Goal: Transaction & Acquisition: Book appointment/travel/reservation

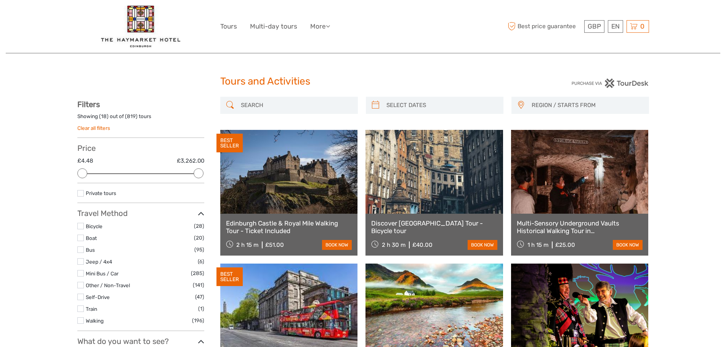
select select
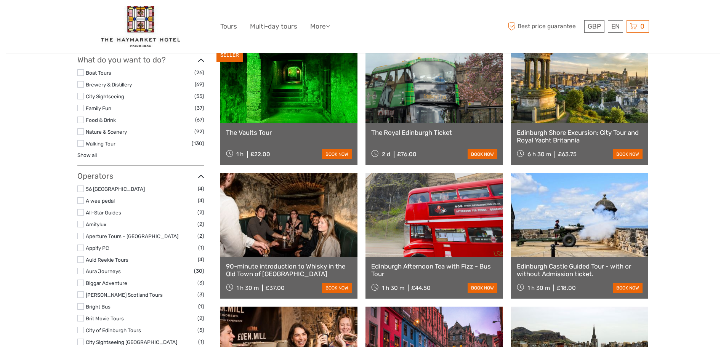
scroll to position [384, 0]
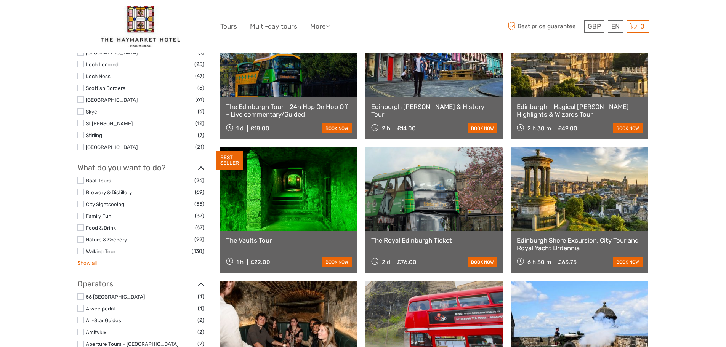
click at [90, 263] on link "Show all" at bounding box center [86, 263] width 19 height 6
click at [82, 237] on label at bounding box center [80, 239] width 6 height 6
click at [0, 0] on input "checkbox" at bounding box center [0, 0] width 0 height 0
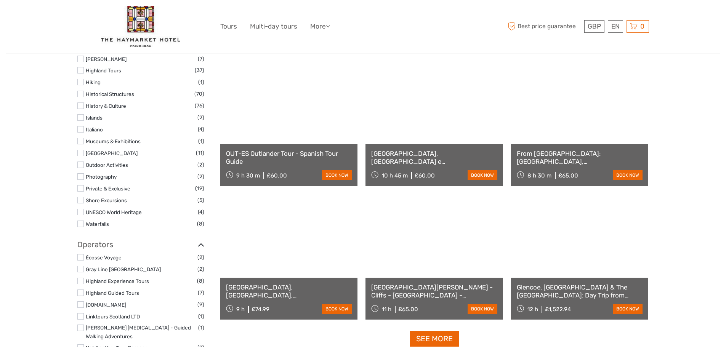
scroll to position [691, 0]
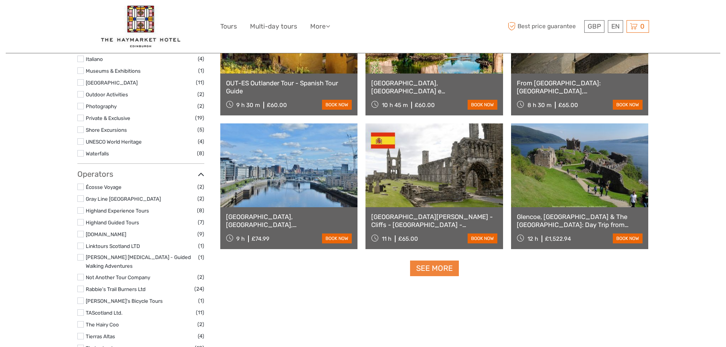
click at [436, 271] on link "See more" at bounding box center [434, 269] width 49 height 16
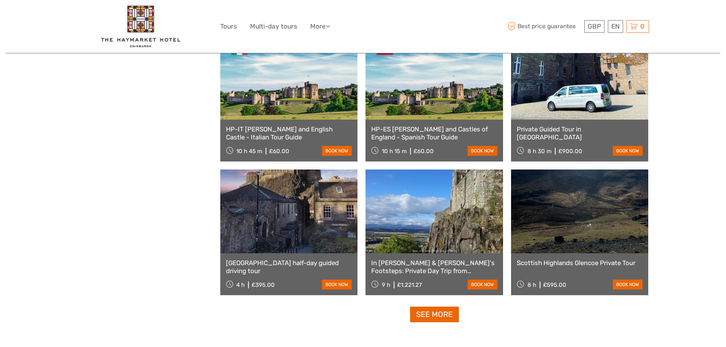
scroll to position [1455, 0]
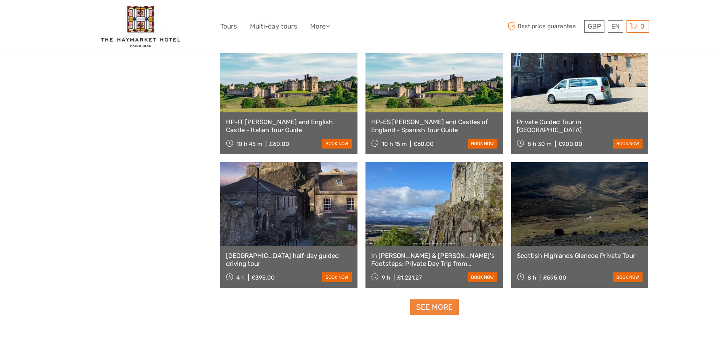
click at [428, 310] on link "See more" at bounding box center [434, 308] width 49 height 16
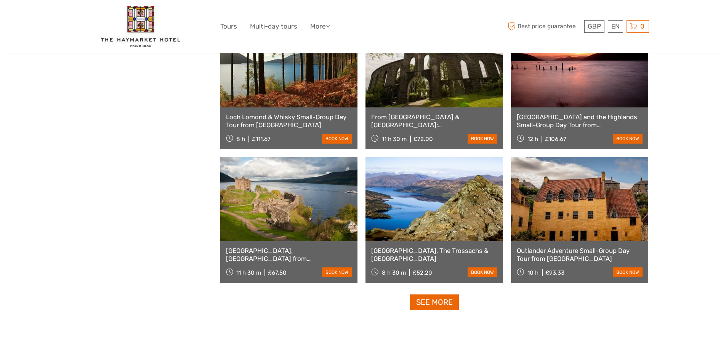
scroll to position [2281, 0]
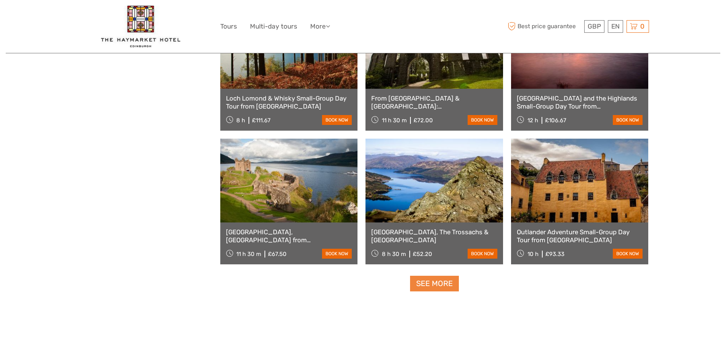
click at [437, 283] on link "See more" at bounding box center [434, 284] width 49 height 16
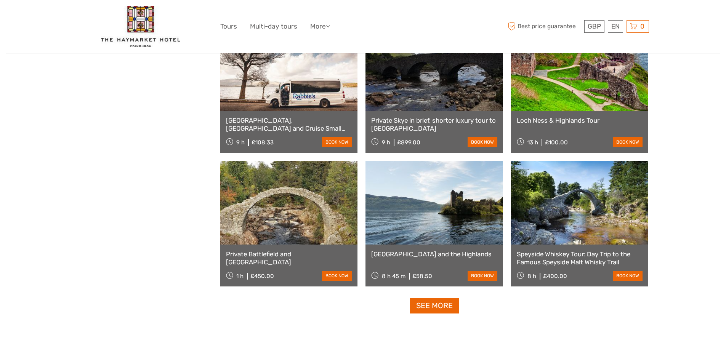
scroll to position [3062, 0]
click at [428, 310] on link "See more" at bounding box center [434, 306] width 49 height 16
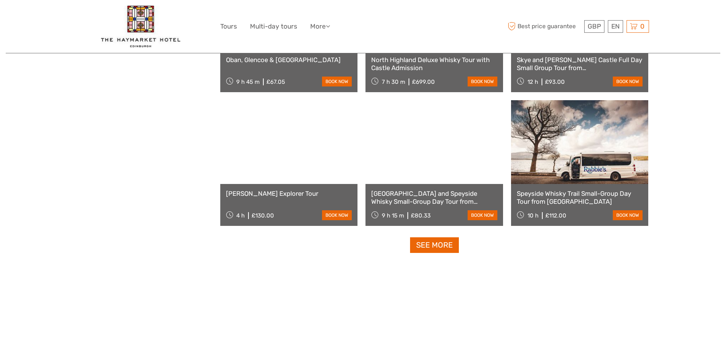
scroll to position [3939, 0]
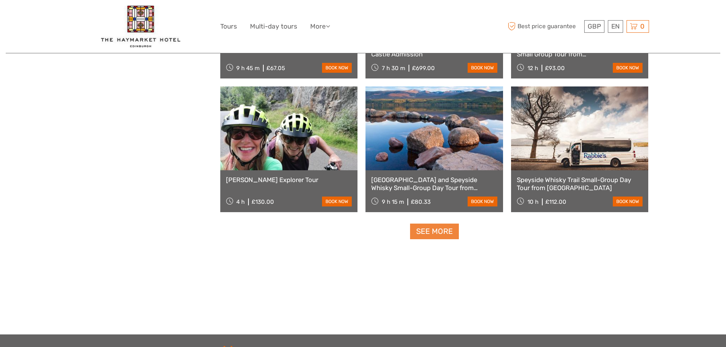
click at [444, 228] on link "See more" at bounding box center [434, 232] width 49 height 16
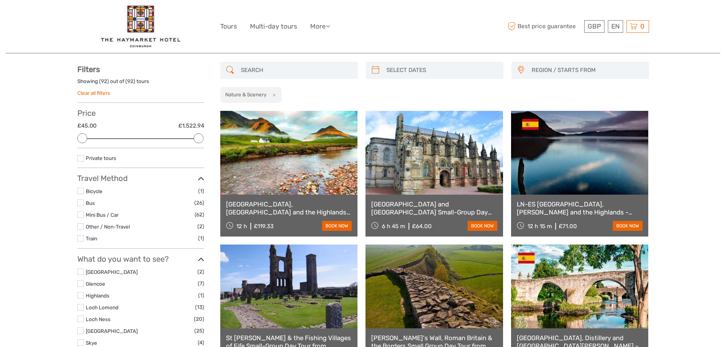
scroll to position [0, 0]
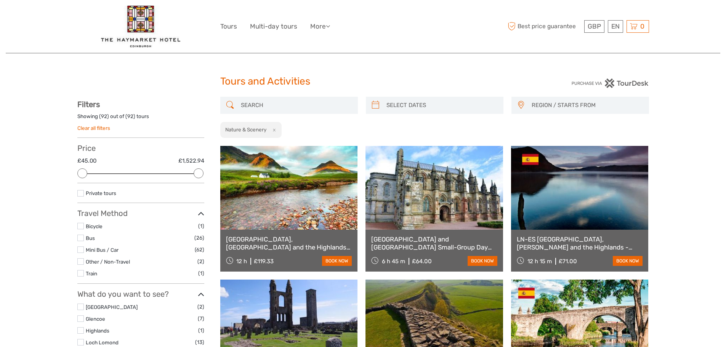
click at [144, 20] on img at bounding box center [140, 27] width 79 height 42
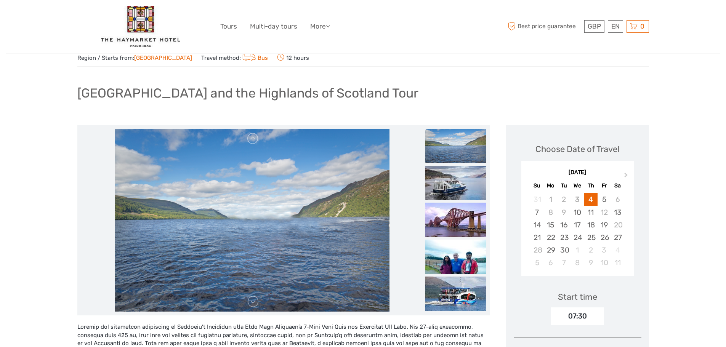
scroll to position [38, 0]
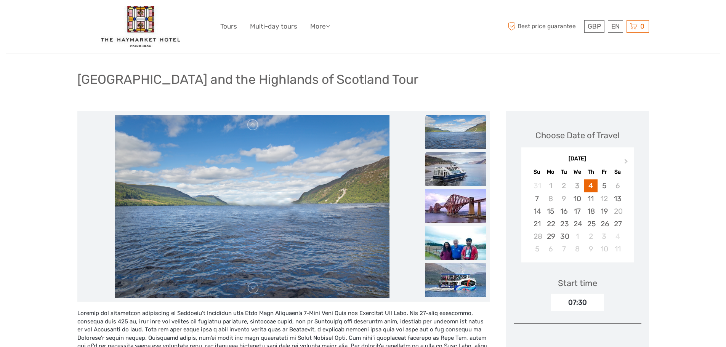
click at [461, 170] on img at bounding box center [455, 169] width 61 height 34
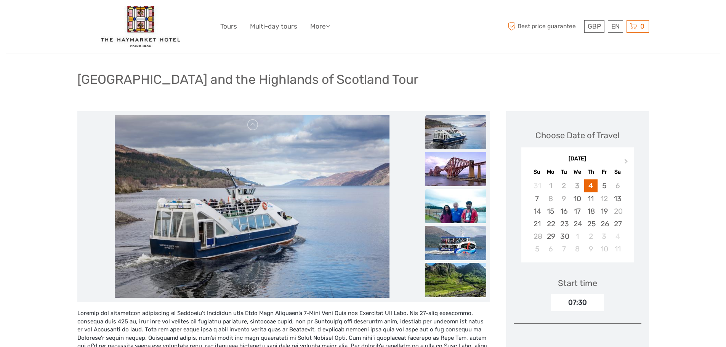
click at [462, 211] on img at bounding box center [455, 206] width 61 height 34
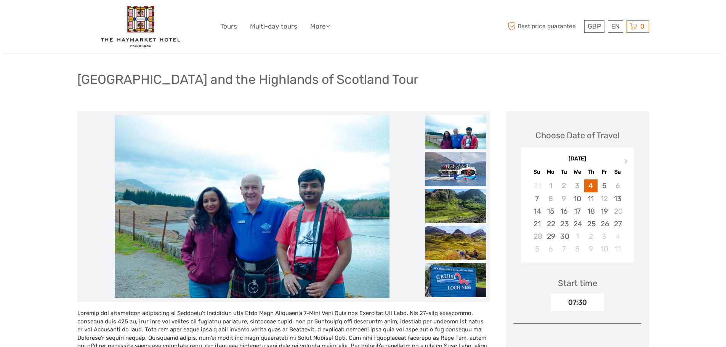
click at [452, 226] on img at bounding box center [455, 243] width 61 height 34
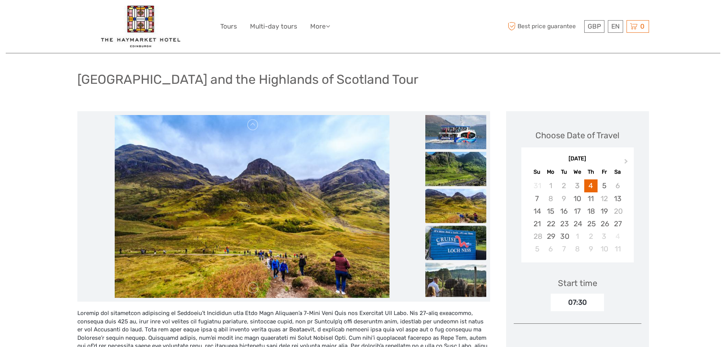
click at [452, 233] on img at bounding box center [455, 243] width 61 height 34
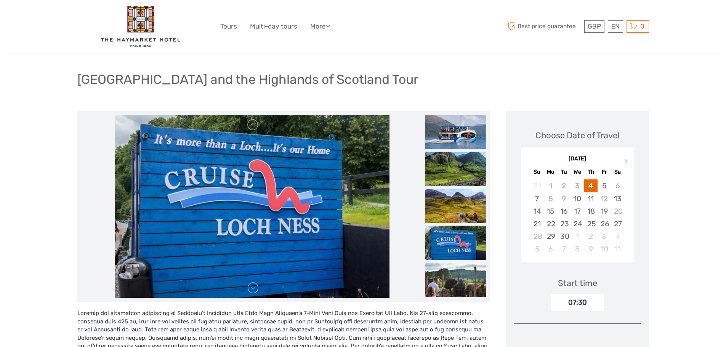
click at [460, 267] on img at bounding box center [455, 280] width 61 height 34
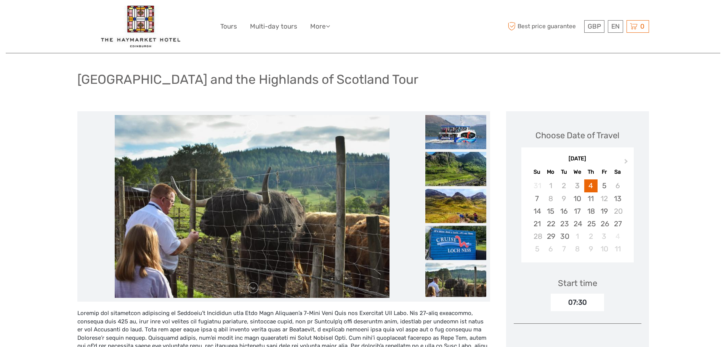
click at [460, 276] on img at bounding box center [455, 280] width 61 height 34
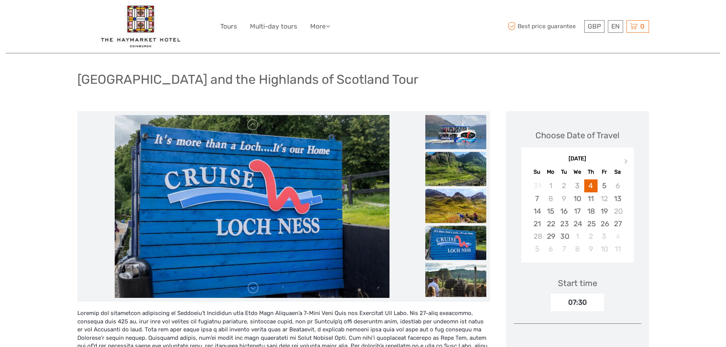
click at [450, 173] on img at bounding box center [455, 169] width 61 height 34
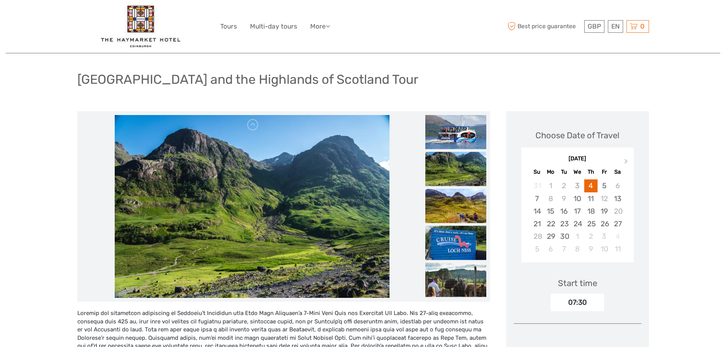
click at [447, 209] on img at bounding box center [455, 206] width 61 height 34
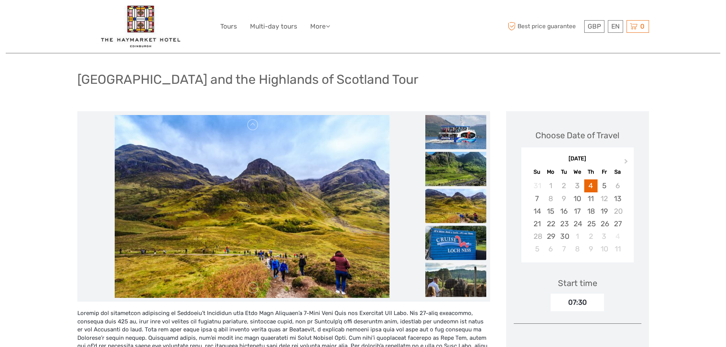
click at [454, 240] on img at bounding box center [455, 243] width 61 height 34
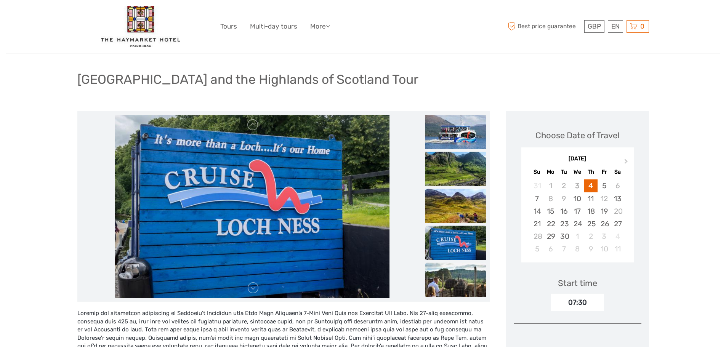
click at [456, 284] on img at bounding box center [455, 280] width 61 height 34
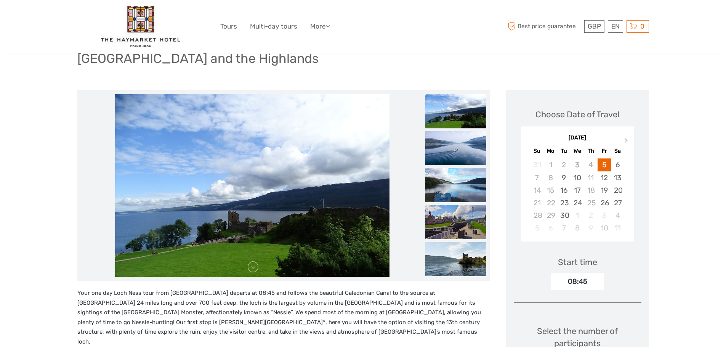
scroll to position [76, 0]
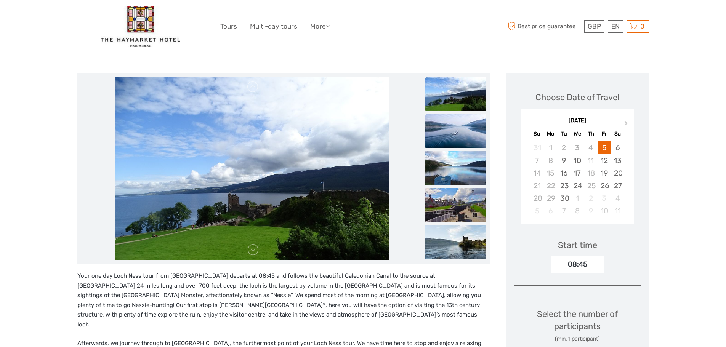
click at [460, 125] on img at bounding box center [455, 131] width 61 height 34
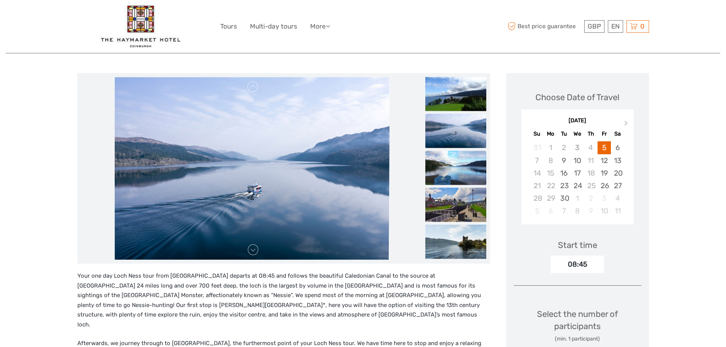
click at [460, 156] on img at bounding box center [455, 168] width 61 height 34
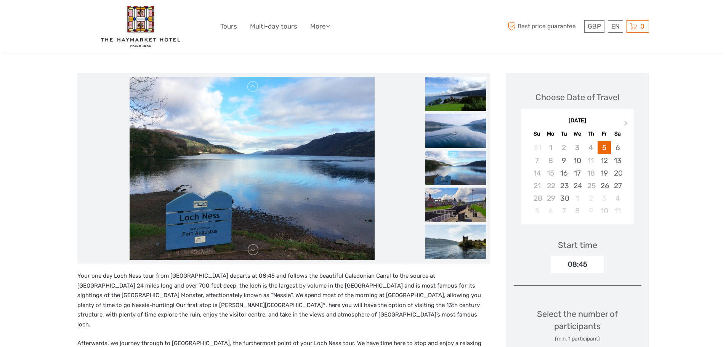
click at [463, 196] on img at bounding box center [455, 205] width 61 height 34
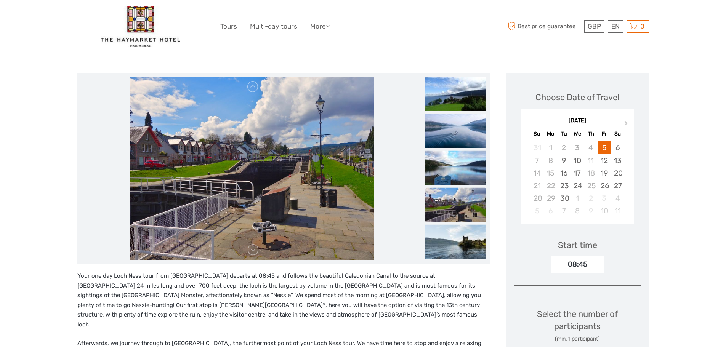
click at [458, 208] on img at bounding box center [455, 205] width 61 height 34
click at [458, 234] on img at bounding box center [455, 242] width 61 height 34
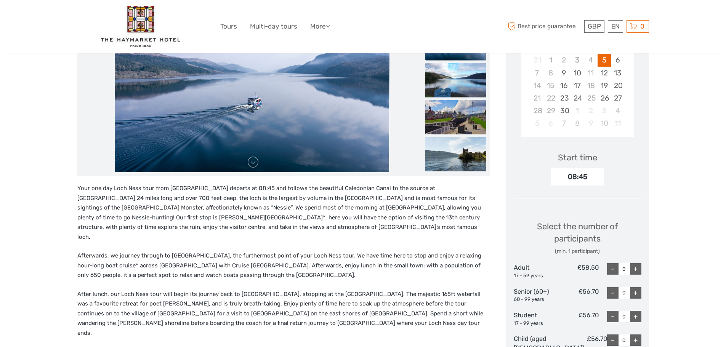
scroll to position [114, 0]
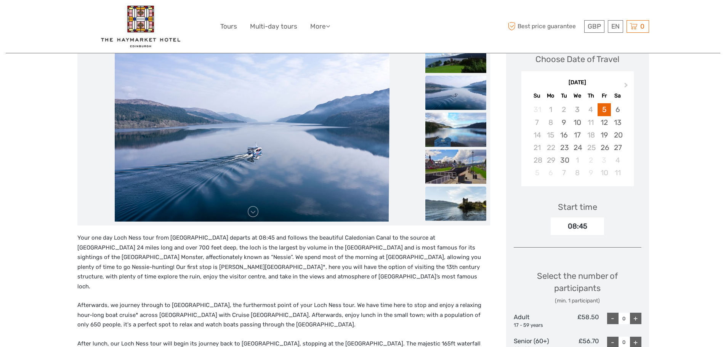
click at [459, 207] on img at bounding box center [455, 204] width 61 height 34
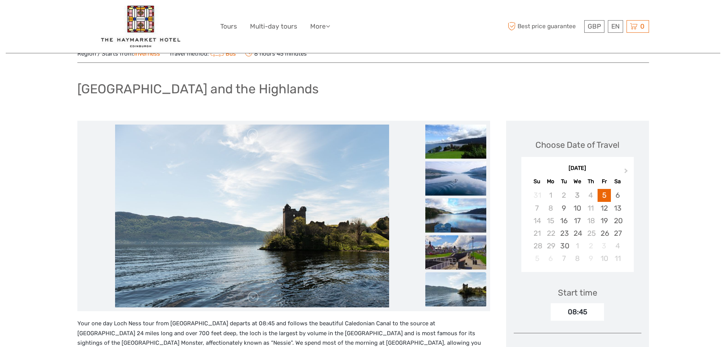
scroll to position [0, 0]
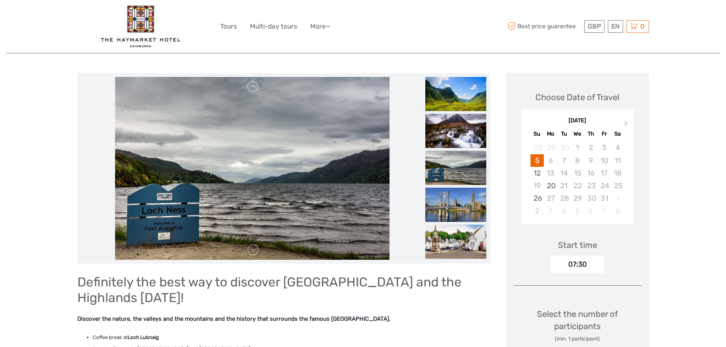
scroll to position [72, 0]
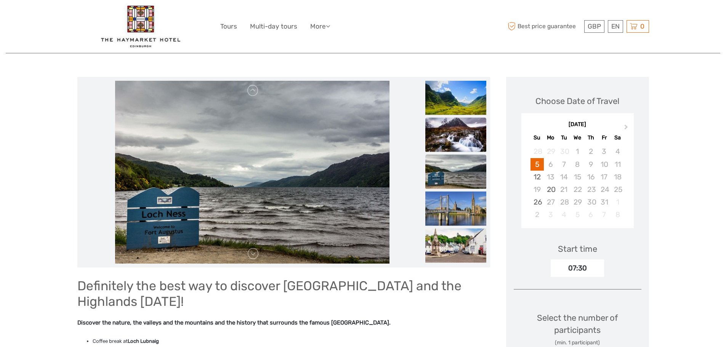
drag, startPoint x: 468, startPoint y: 131, endPoint x: 473, endPoint y: 149, distance: 18.3
click at [468, 131] on img at bounding box center [455, 135] width 61 height 34
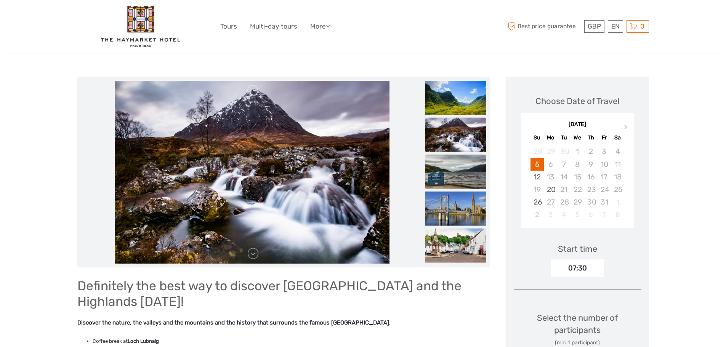
click at [463, 175] on img at bounding box center [455, 172] width 61 height 34
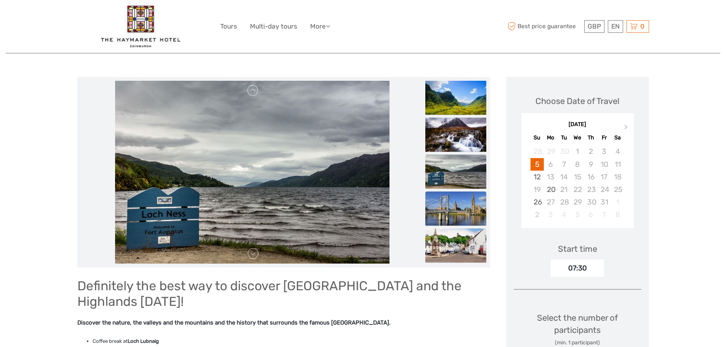
click at [476, 209] on img at bounding box center [455, 209] width 61 height 34
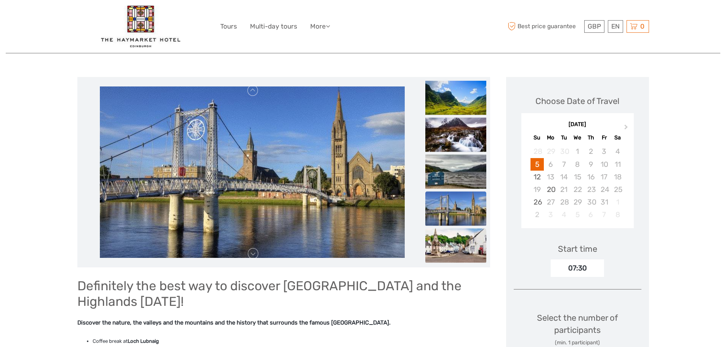
click at [475, 244] on img at bounding box center [455, 246] width 61 height 34
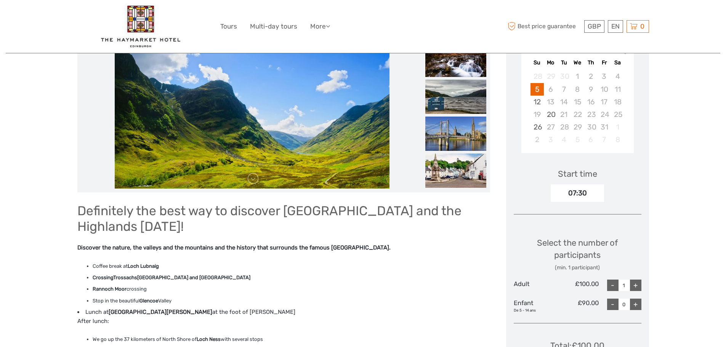
scroll to position [70, 0]
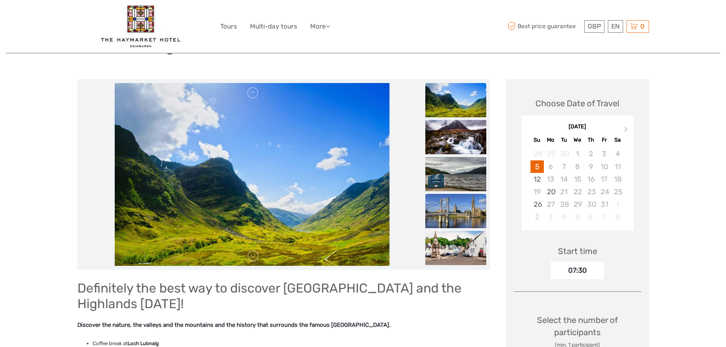
click at [437, 214] on img at bounding box center [455, 211] width 61 height 34
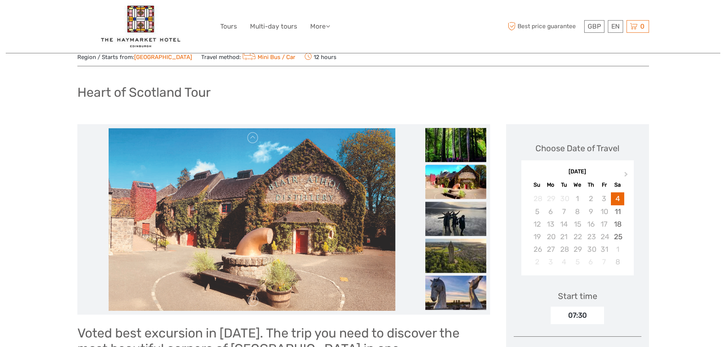
scroll to position [38, 0]
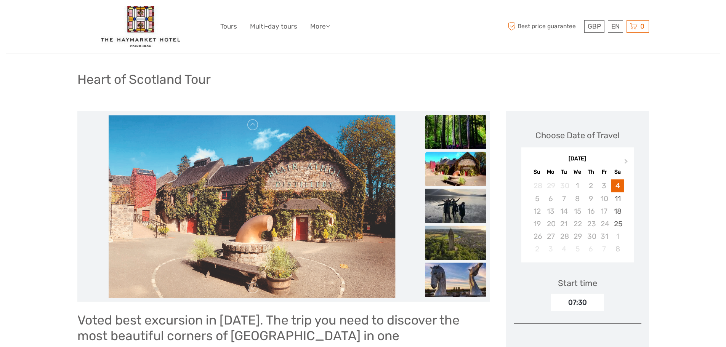
click at [473, 129] on img at bounding box center [455, 132] width 61 height 34
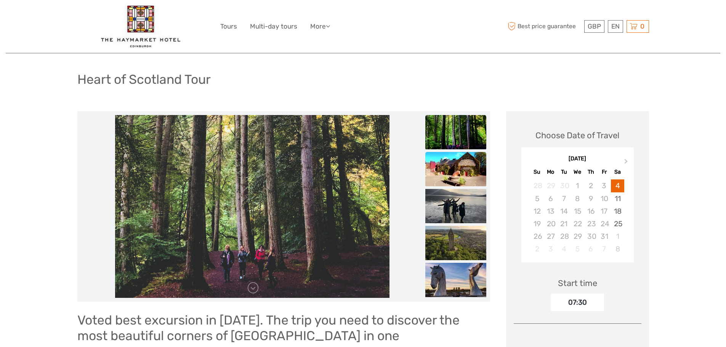
click at [471, 185] on img at bounding box center [455, 169] width 61 height 34
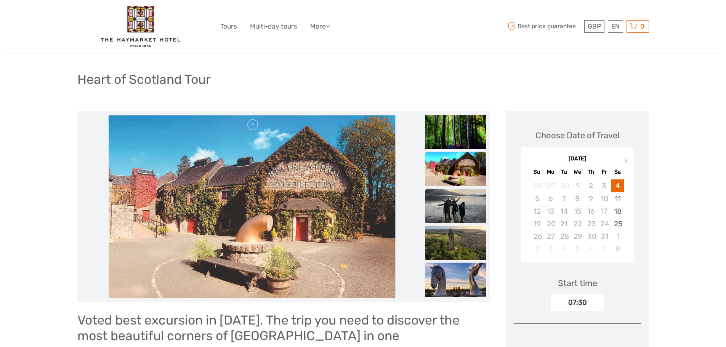
click at [470, 205] on img at bounding box center [455, 206] width 61 height 34
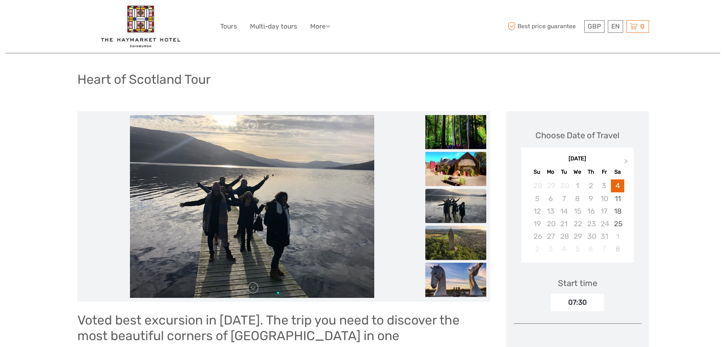
click at [462, 231] on img at bounding box center [455, 243] width 61 height 34
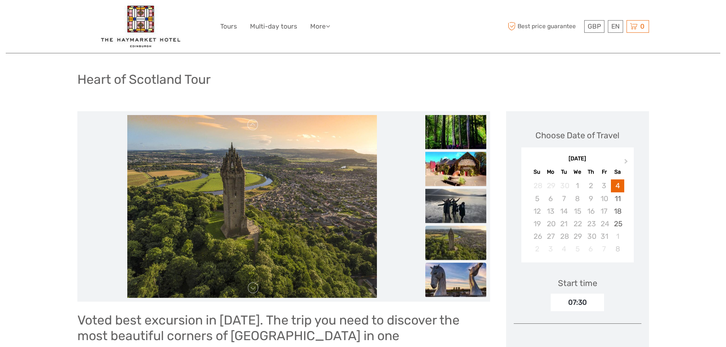
drag, startPoint x: 463, startPoint y: 262, endPoint x: 464, endPoint y: 267, distance: 5.1
click at [463, 262] on ul at bounding box center [455, 170] width 61 height 259
click at [464, 272] on img at bounding box center [455, 280] width 61 height 34
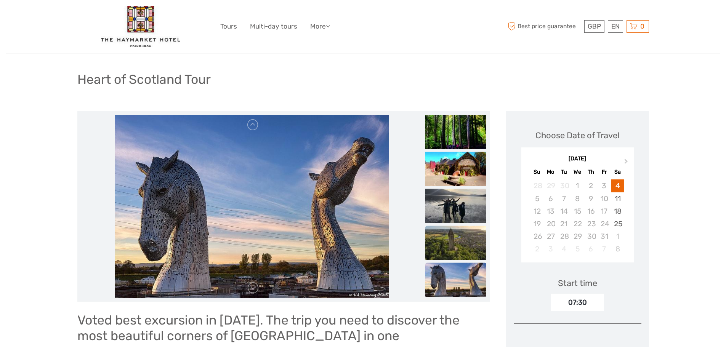
click at [463, 242] on img at bounding box center [455, 243] width 61 height 34
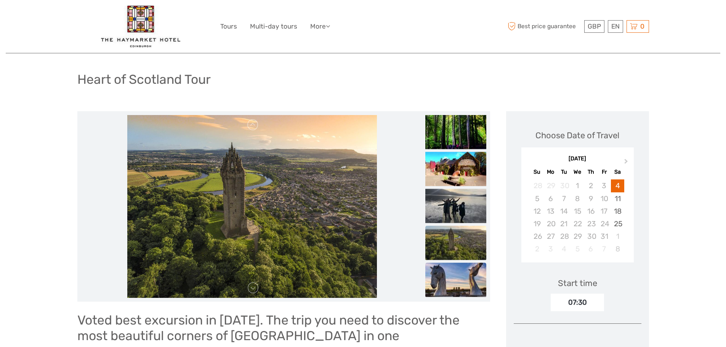
click at [462, 264] on img at bounding box center [455, 280] width 61 height 34
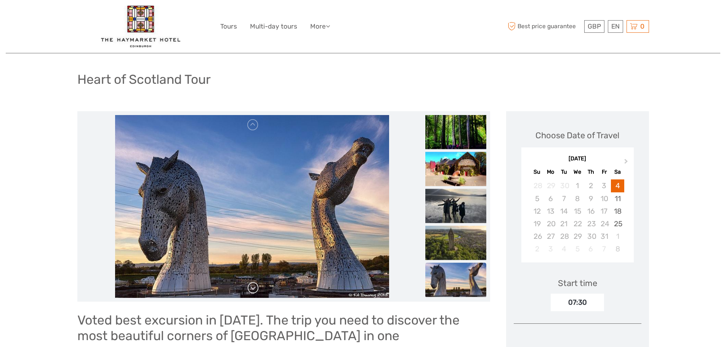
click at [252, 293] on link at bounding box center [253, 288] width 12 height 12
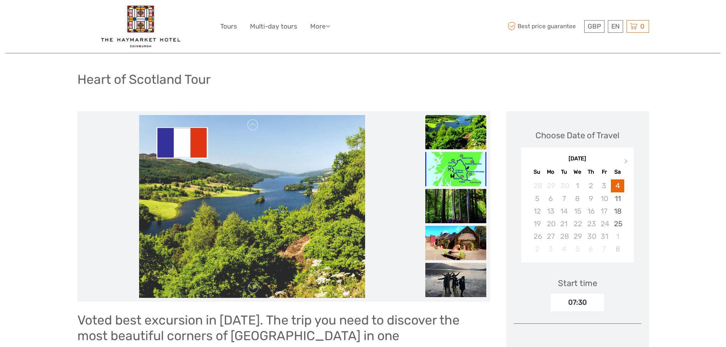
click at [254, 290] on link at bounding box center [253, 288] width 12 height 12
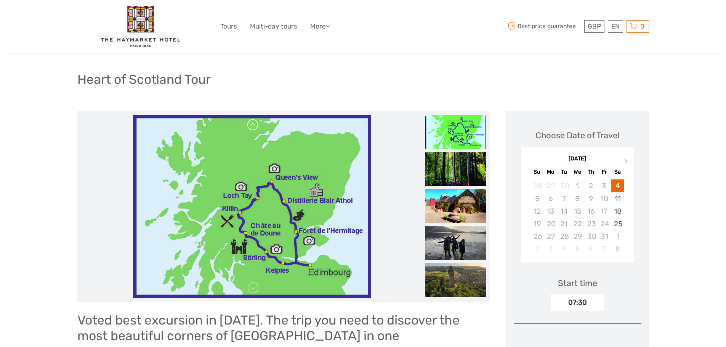
click at [255, 129] on link at bounding box center [253, 125] width 12 height 12
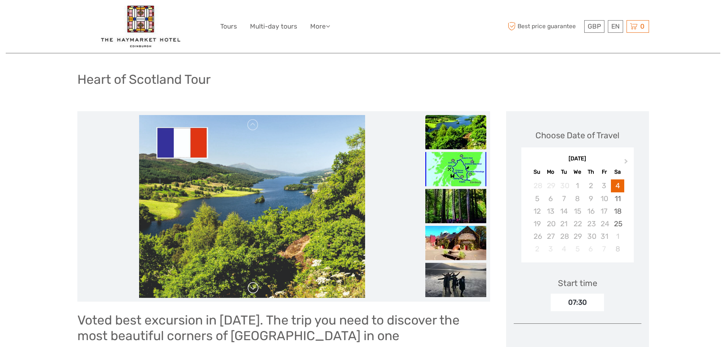
click at [254, 286] on link at bounding box center [253, 288] width 12 height 12
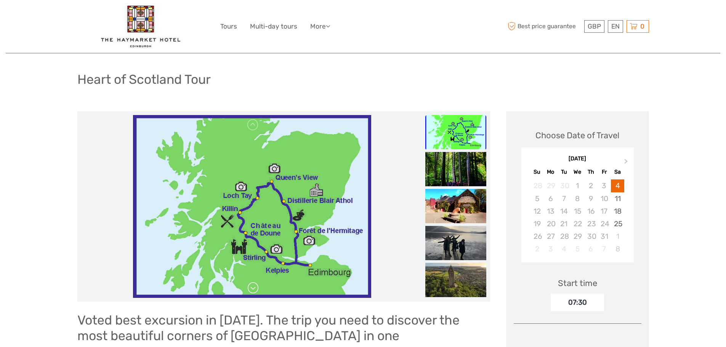
click at [254, 286] on link at bounding box center [253, 288] width 12 height 12
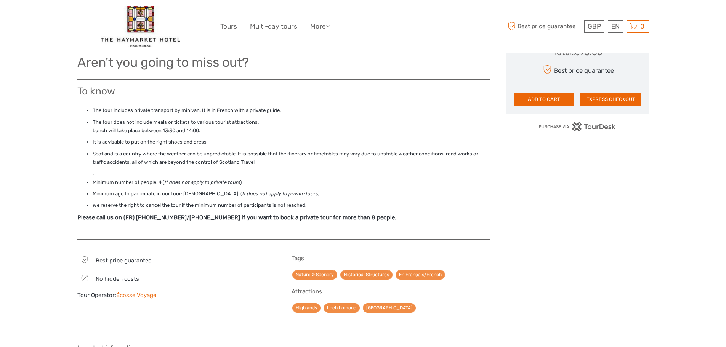
scroll to position [457, 0]
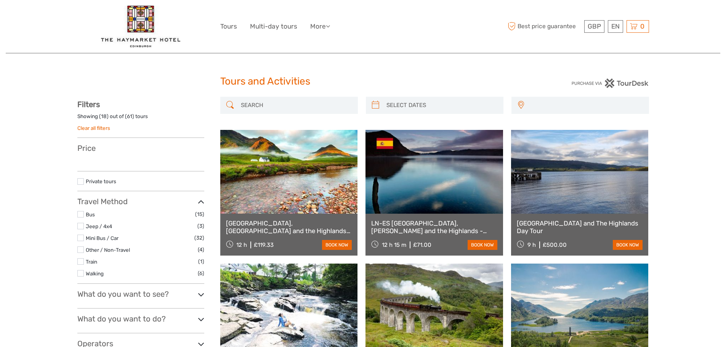
select select
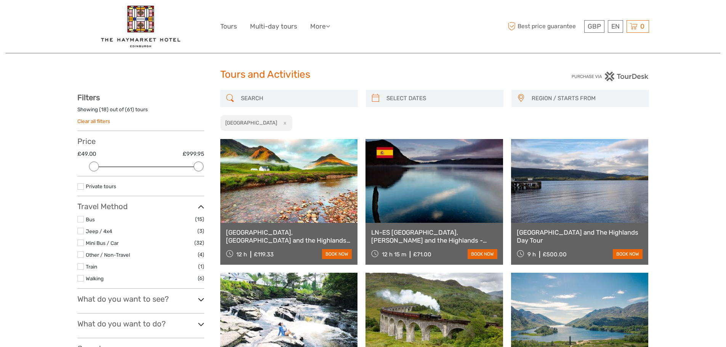
scroll to position [8, 0]
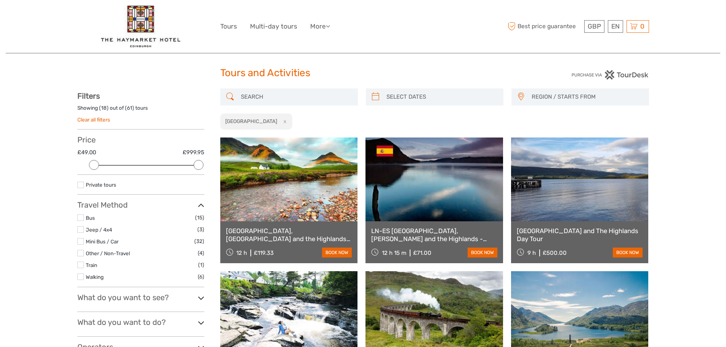
type input "[DATE]"
click at [450, 96] on input "search" at bounding box center [441, 96] width 116 height 13
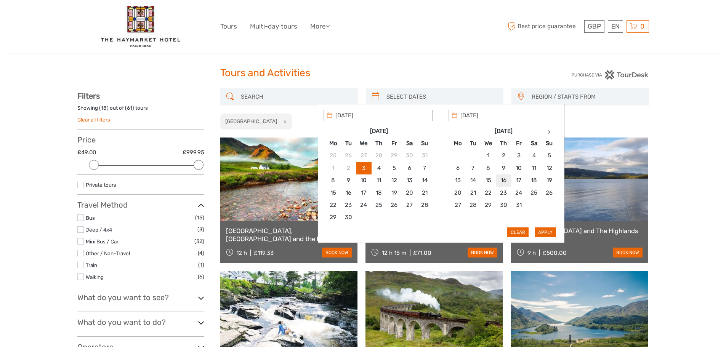
type input "[DATE]"
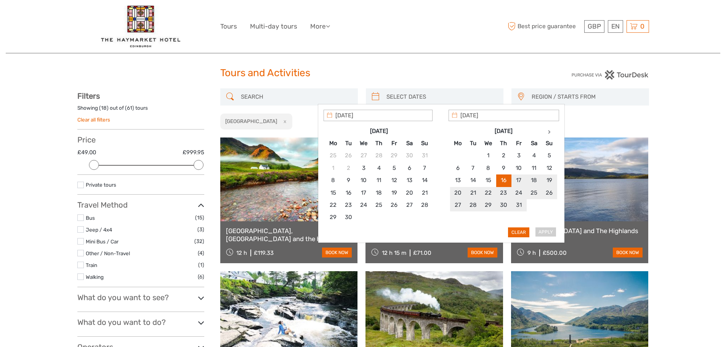
click at [553, 231] on div "Apply Clear" at bounding box center [442, 174] width 236 height 128
type input "16/10/2025"
click at [547, 231] on button "Apply" at bounding box center [545, 233] width 21 height 10
type input "16/10/2025 - 16/10/2025"
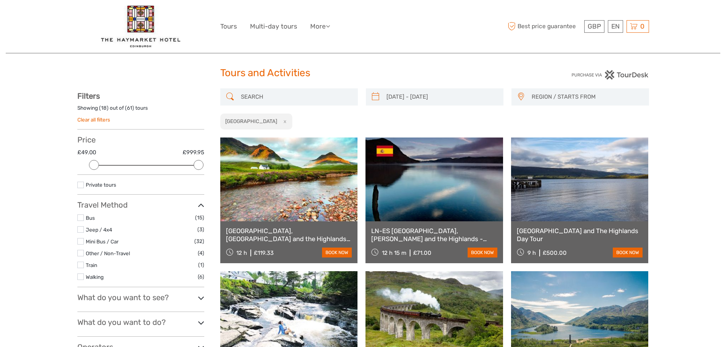
click at [563, 98] on span "REGION / STARTS FROM" at bounding box center [586, 97] width 117 height 13
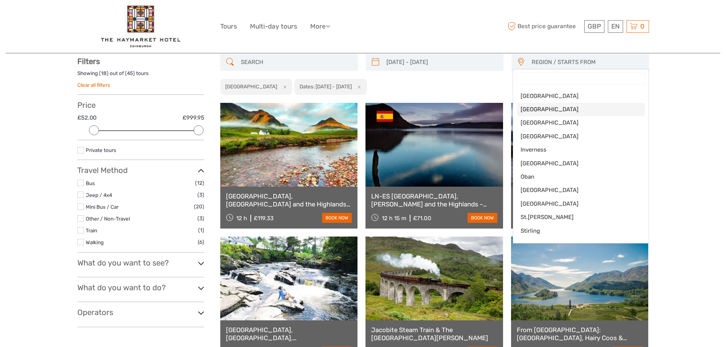
scroll to position [43, 0]
click at [544, 123] on span "[GEOGRAPHIC_DATA]" at bounding box center [574, 123] width 107 height 8
select select "[GEOGRAPHIC_DATA]"
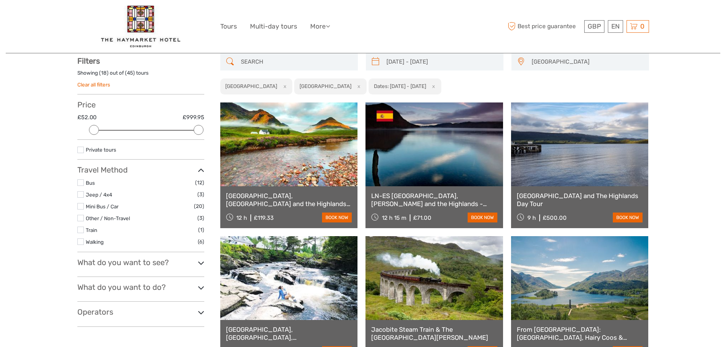
scroll to position [9, 0]
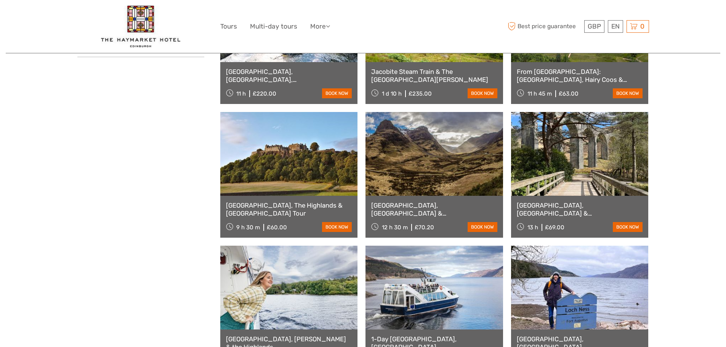
scroll to position [302, 0]
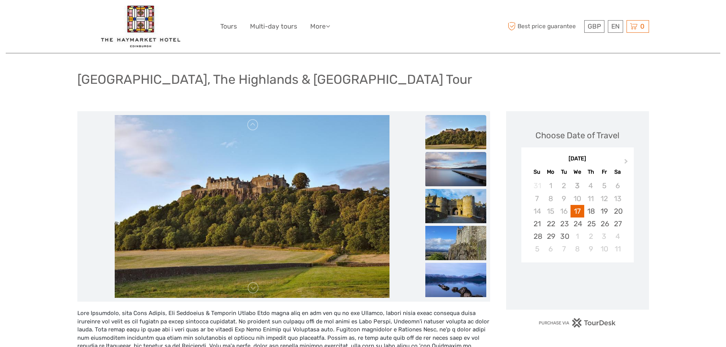
click at [467, 168] on img at bounding box center [455, 169] width 61 height 34
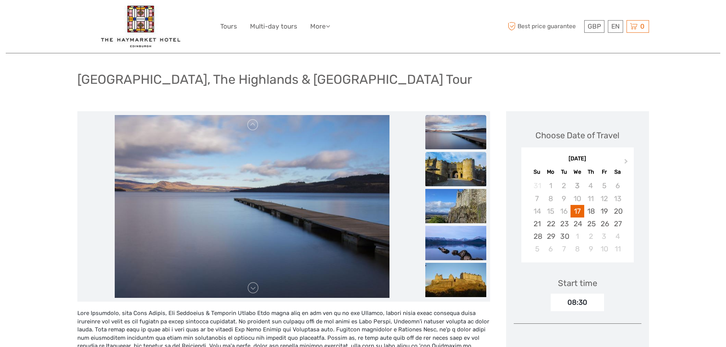
click at [466, 186] on img at bounding box center [455, 169] width 61 height 34
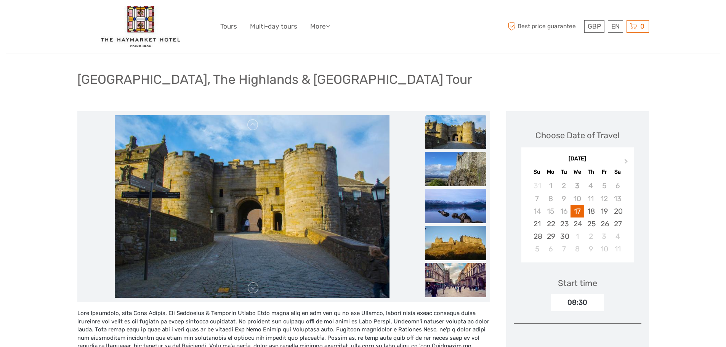
click at [466, 186] on img at bounding box center [455, 169] width 61 height 34
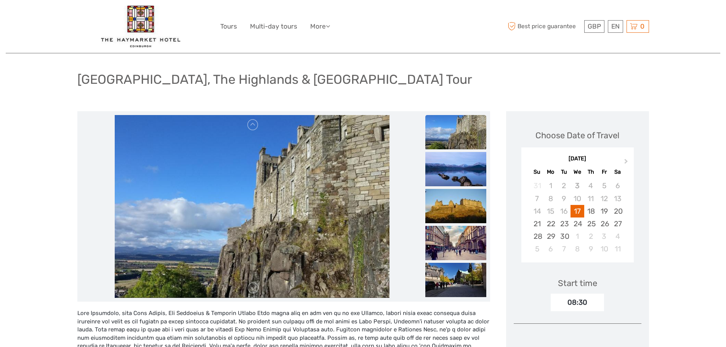
click at [466, 186] on img at bounding box center [455, 169] width 61 height 34
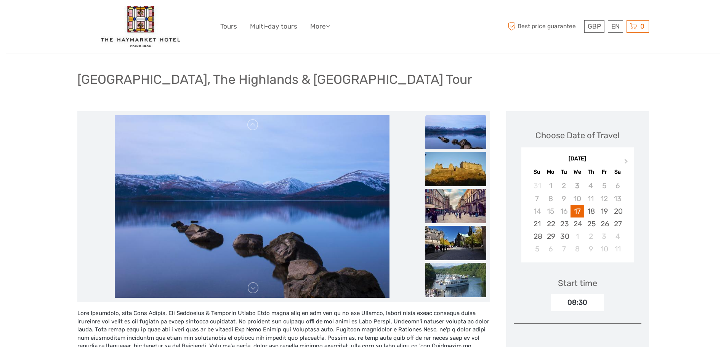
click at [466, 186] on img at bounding box center [455, 169] width 61 height 34
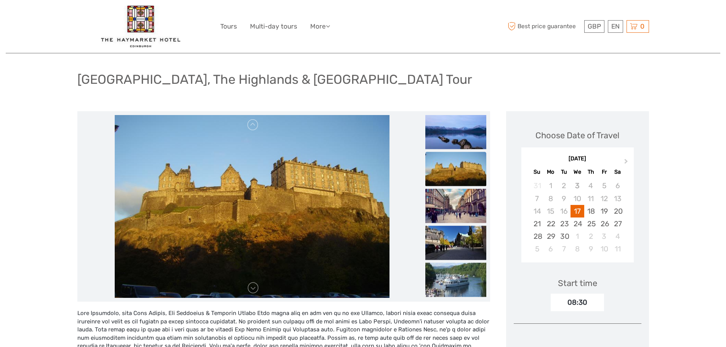
click at [466, 186] on img at bounding box center [455, 169] width 61 height 34
click at [446, 225] on ul at bounding box center [455, 133] width 61 height 333
click at [455, 242] on img at bounding box center [455, 243] width 61 height 34
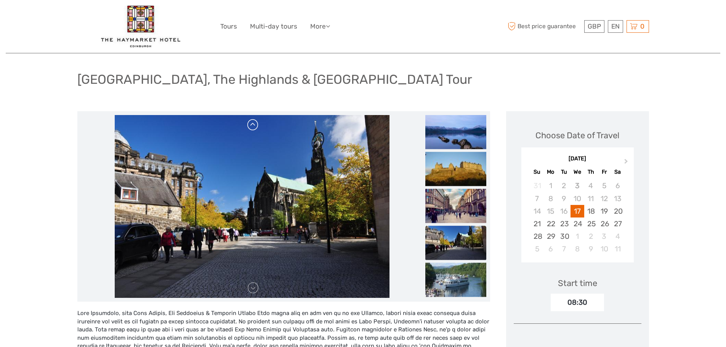
click at [257, 128] on link at bounding box center [253, 125] width 12 height 12
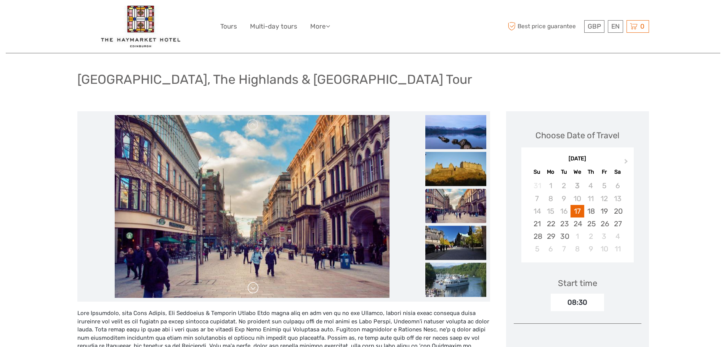
click at [252, 291] on link at bounding box center [253, 288] width 12 height 12
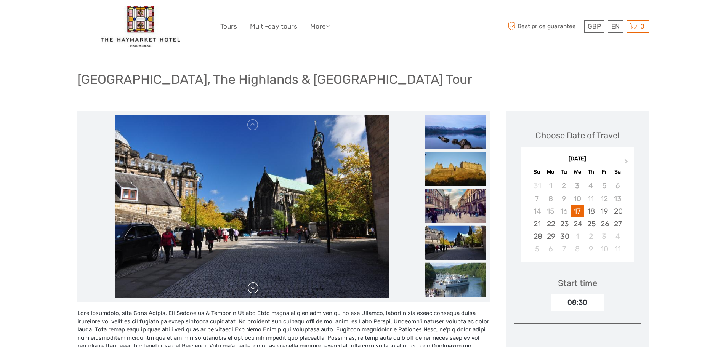
click at [252, 291] on link at bounding box center [253, 288] width 12 height 12
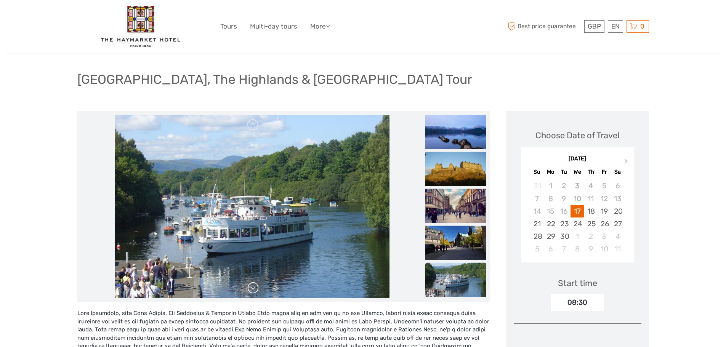
click at [252, 291] on link at bounding box center [253, 288] width 12 height 12
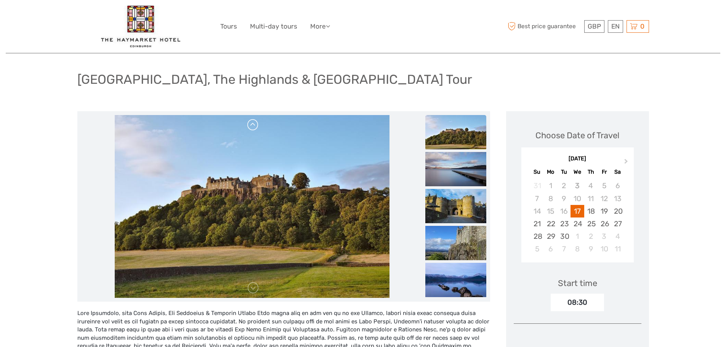
click at [248, 127] on link at bounding box center [253, 125] width 12 height 12
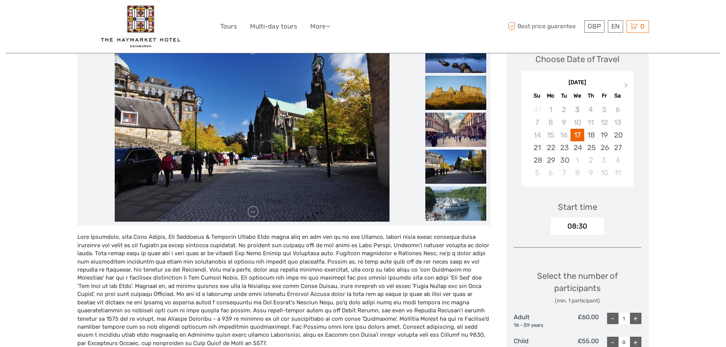
scroll to position [38, 0]
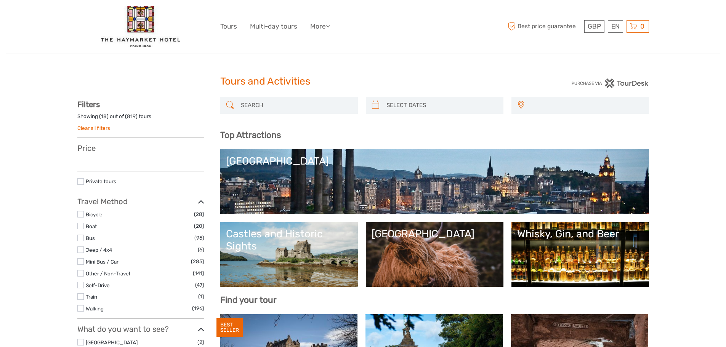
select select
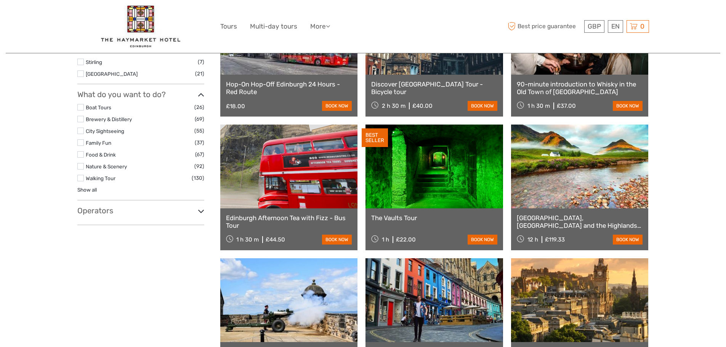
scroll to position [534, 0]
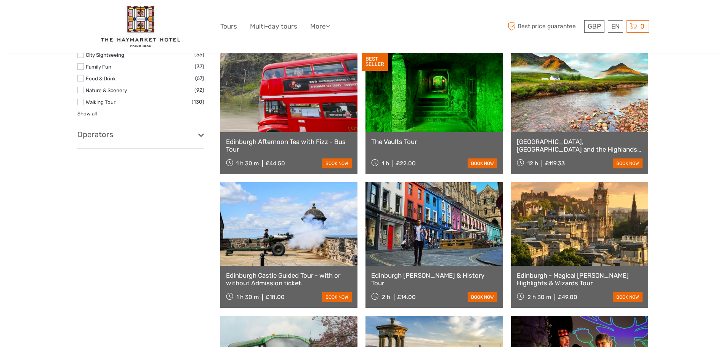
click at [609, 152] on link "[GEOGRAPHIC_DATA], [GEOGRAPHIC_DATA] and the Highlands Small-Group Day Tour fro…" at bounding box center [580, 146] width 126 height 16
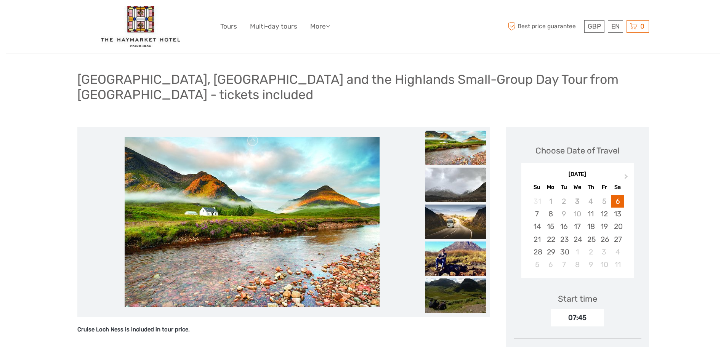
click at [460, 170] on img at bounding box center [455, 185] width 61 height 34
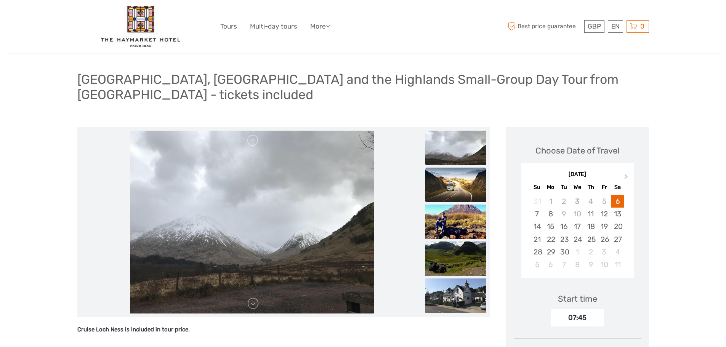
click at [465, 184] on img at bounding box center [455, 185] width 61 height 34
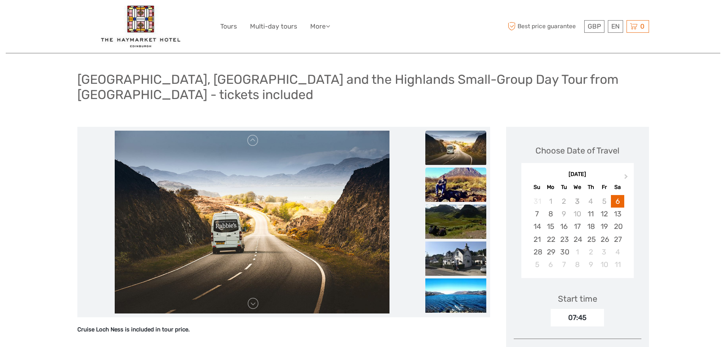
click at [465, 183] on img at bounding box center [455, 185] width 61 height 34
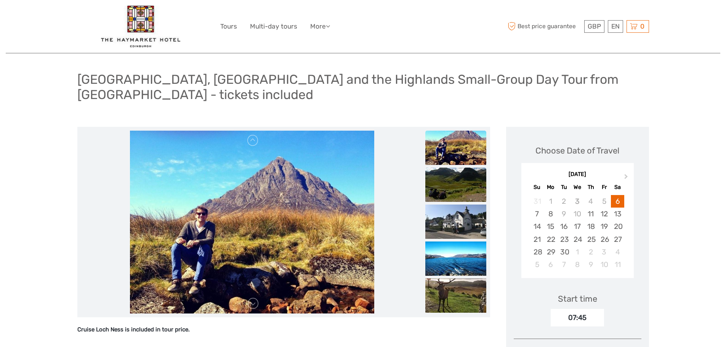
click at [465, 183] on img at bounding box center [455, 185] width 61 height 34
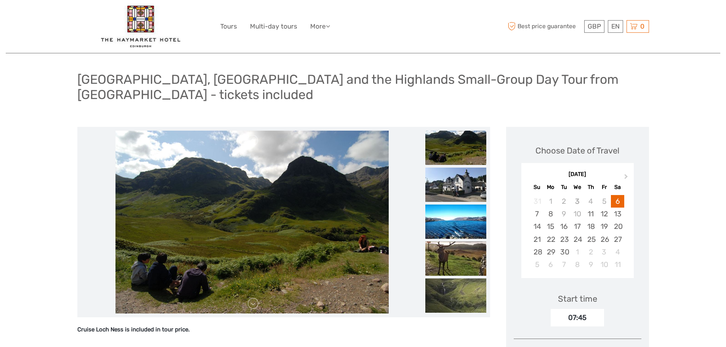
click at [465, 183] on img at bounding box center [455, 185] width 61 height 34
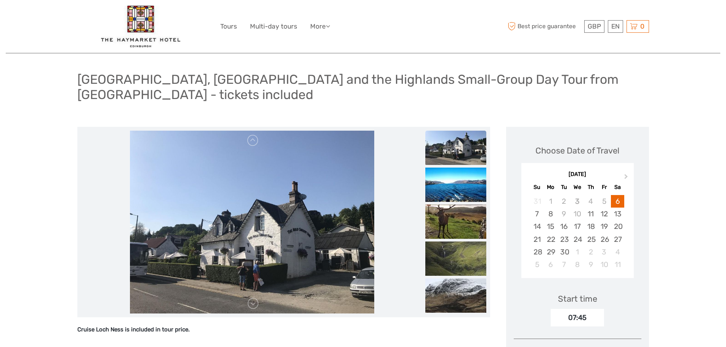
click at [465, 183] on img at bounding box center [455, 185] width 61 height 34
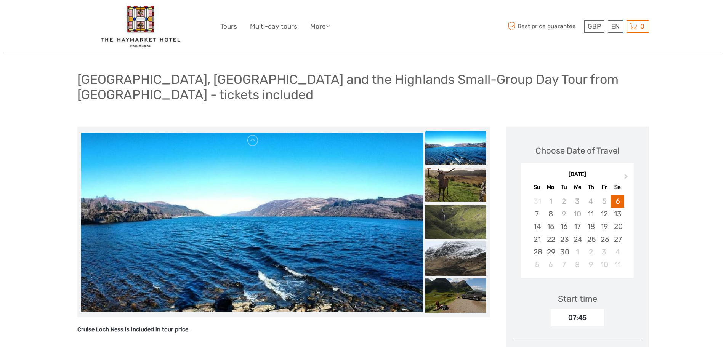
click at [465, 183] on img at bounding box center [455, 185] width 61 height 34
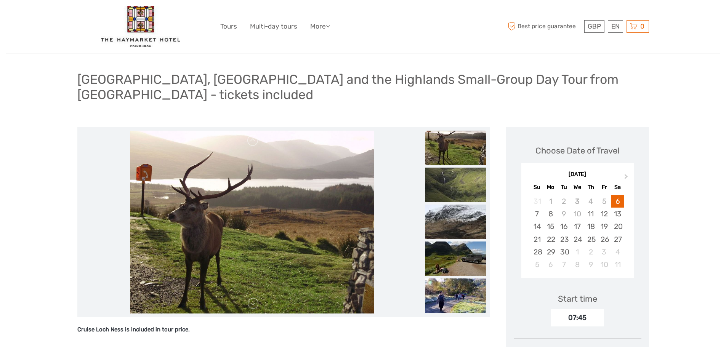
click at [465, 183] on img at bounding box center [455, 185] width 61 height 34
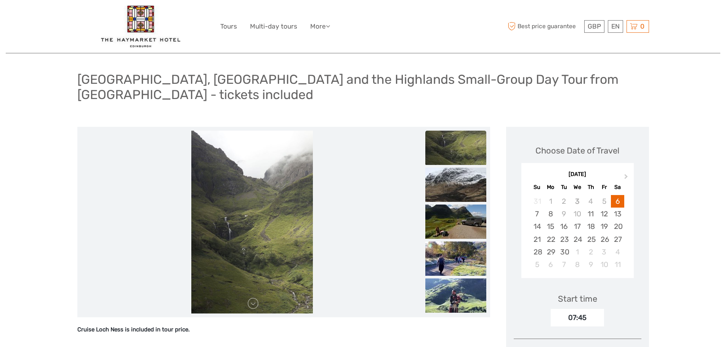
click at [465, 183] on img at bounding box center [455, 185] width 61 height 34
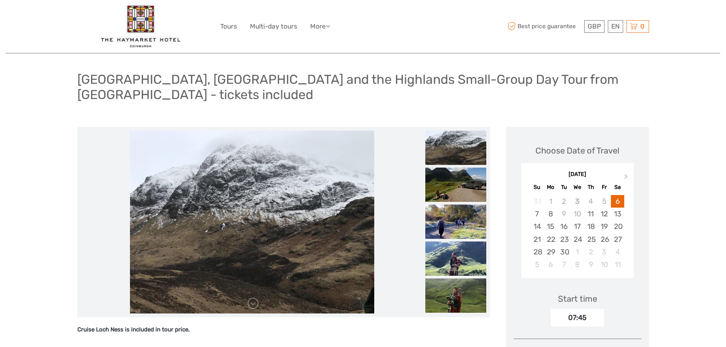
click at [465, 183] on img at bounding box center [455, 185] width 61 height 34
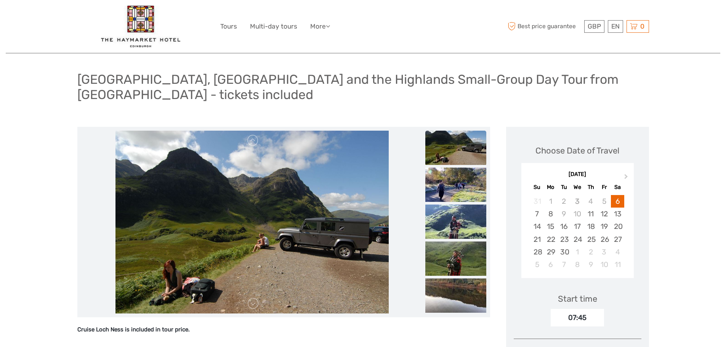
click at [465, 183] on img at bounding box center [455, 185] width 61 height 34
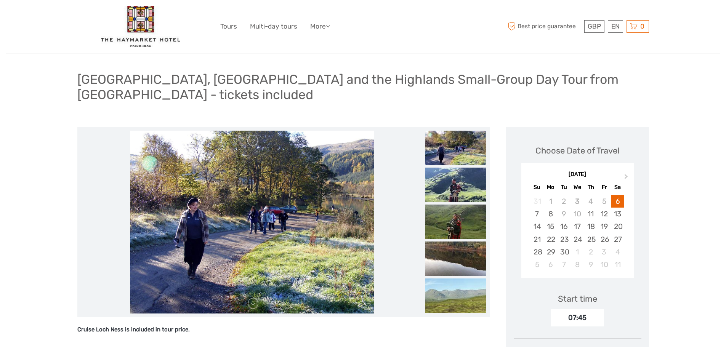
click at [465, 183] on img at bounding box center [455, 185] width 61 height 34
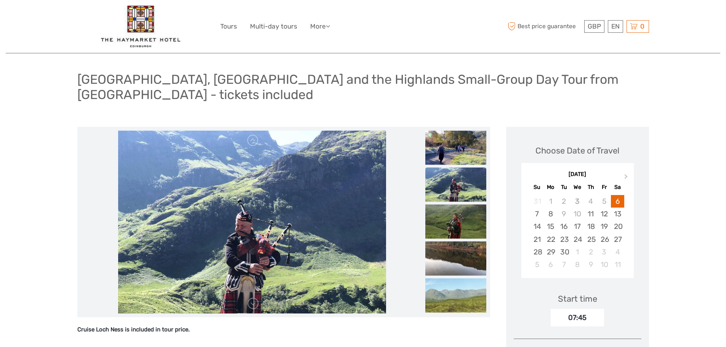
click at [465, 183] on img at bounding box center [455, 184] width 61 height 34
drag, startPoint x: 466, startPoint y: 190, endPoint x: 465, endPoint y: 200, distance: 10.0
click at [466, 204] on img at bounding box center [455, 221] width 61 height 34
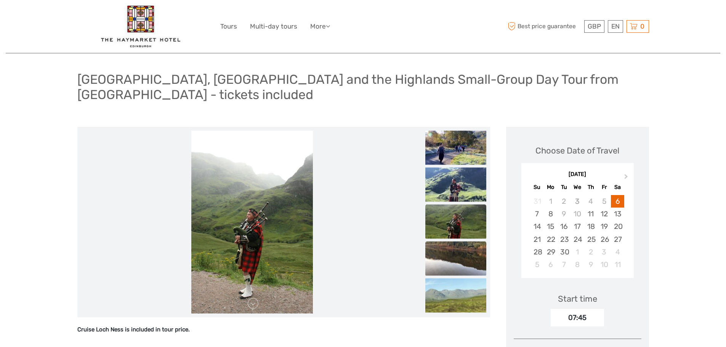
click at [454, 241] on img at bounding box center [455, 258] width 61 height 34
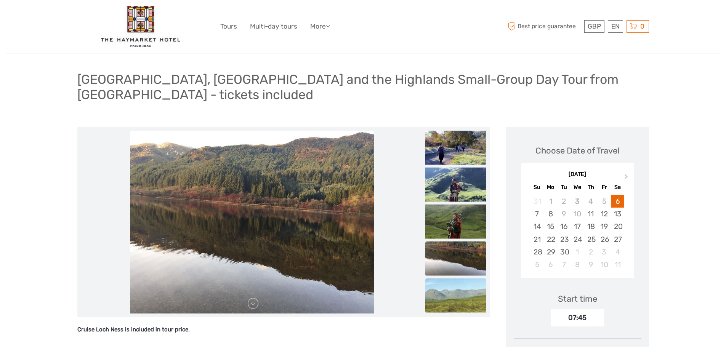
click at [460, 288] on img at bounding box center [455, 295] width 61 height 34
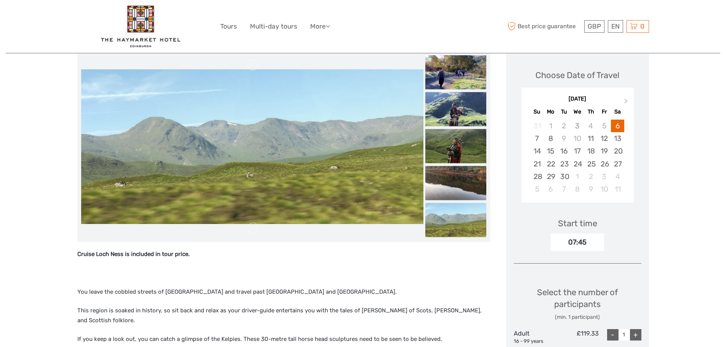
scroll to position [114, 0]
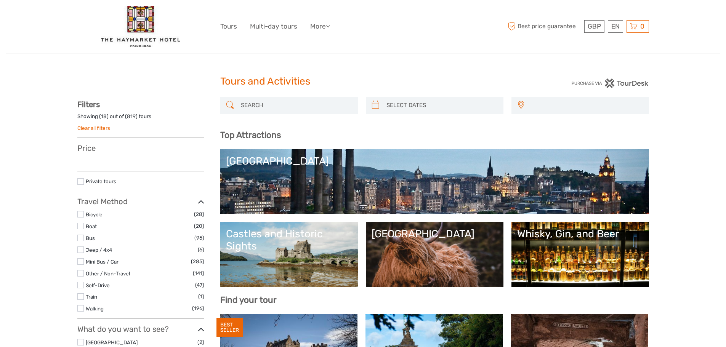
select select
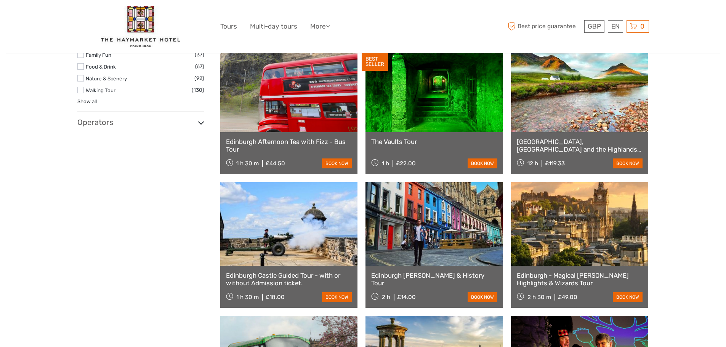
select select
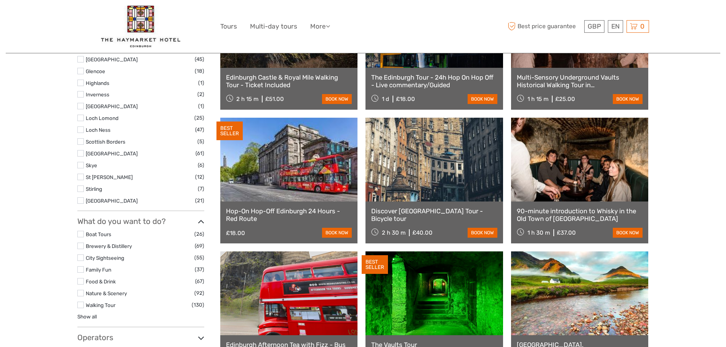
scroll to position [317, 0]
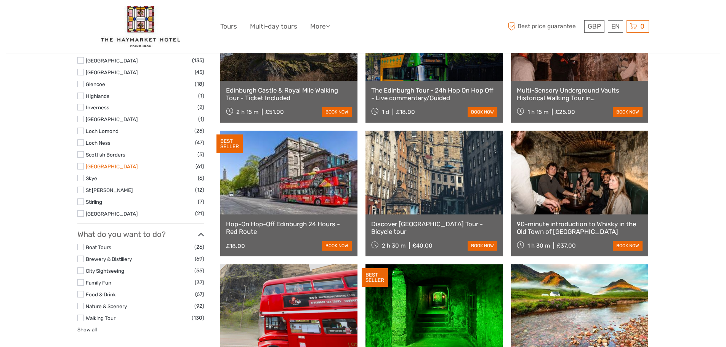
click at [107, 164] on link "[GEOGRAPHIC_DATA]" at bounding box center [112, 166] width 52 height 6
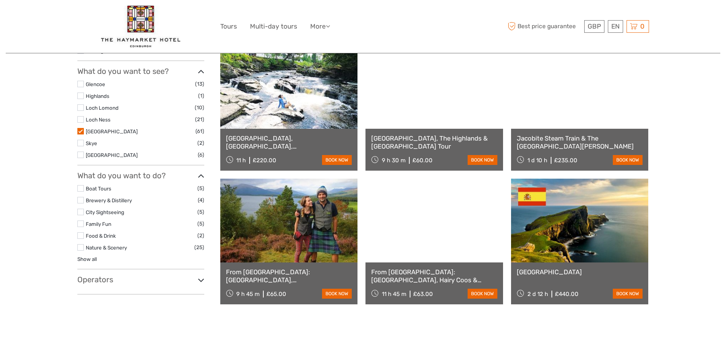
scroll to position [234, 0]
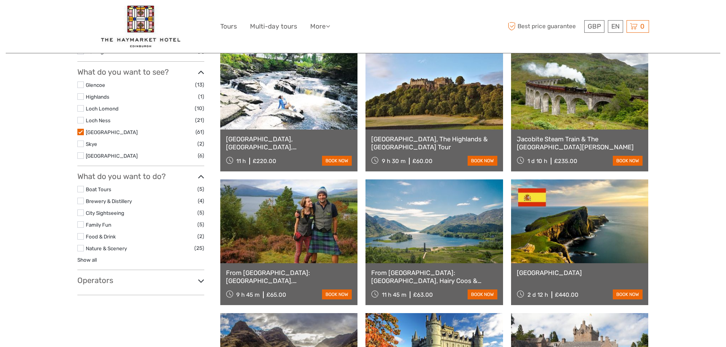
click at [482, 141] on link "[GEOGRAPHIC_DATA], The Highlands & [GEOGRAPHIC_DATA] Tour" at bounding box center [434, 143] width 126 height 16
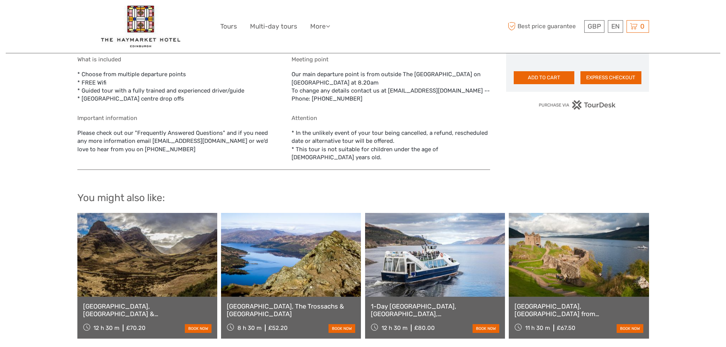
scroll to position [534, 0]
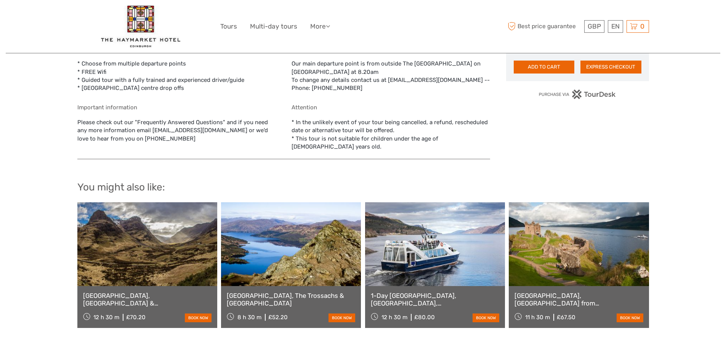
click at [168, 214] on link at bounding box center [147, 244] width 140 height 84
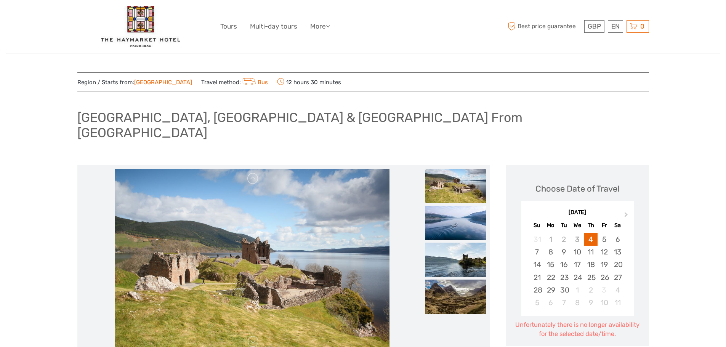
scroll to position [38, 0]
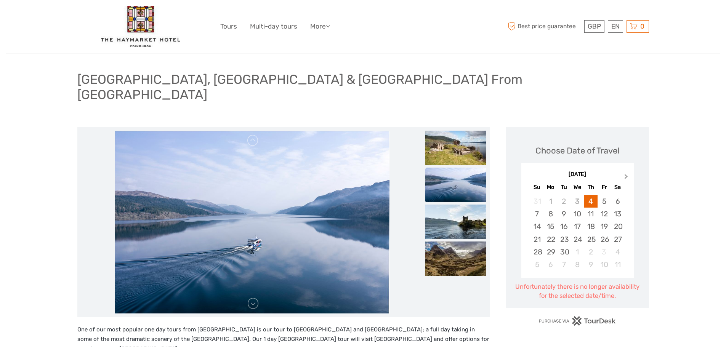
click at [623, 173] on button "Next Month" at bounding box center [627, 179] width 12 height 12
click at [575, 220] on div "15" at bounding box center [577, 226] width 13 height 13
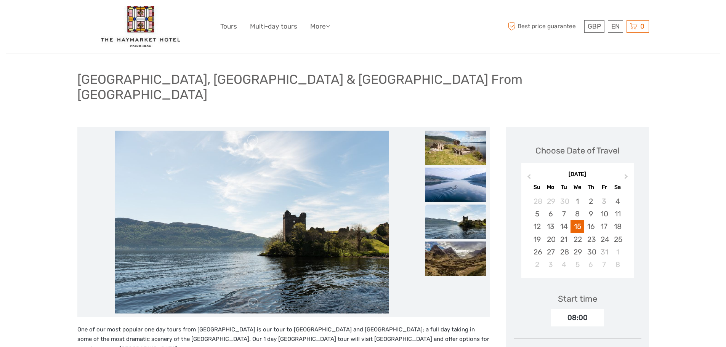
click at [592, 182] on div "Th" at bounding box center [590, 187] width 13 height 10
